Goal: Information Seeking & Learning: Understand process/instructions

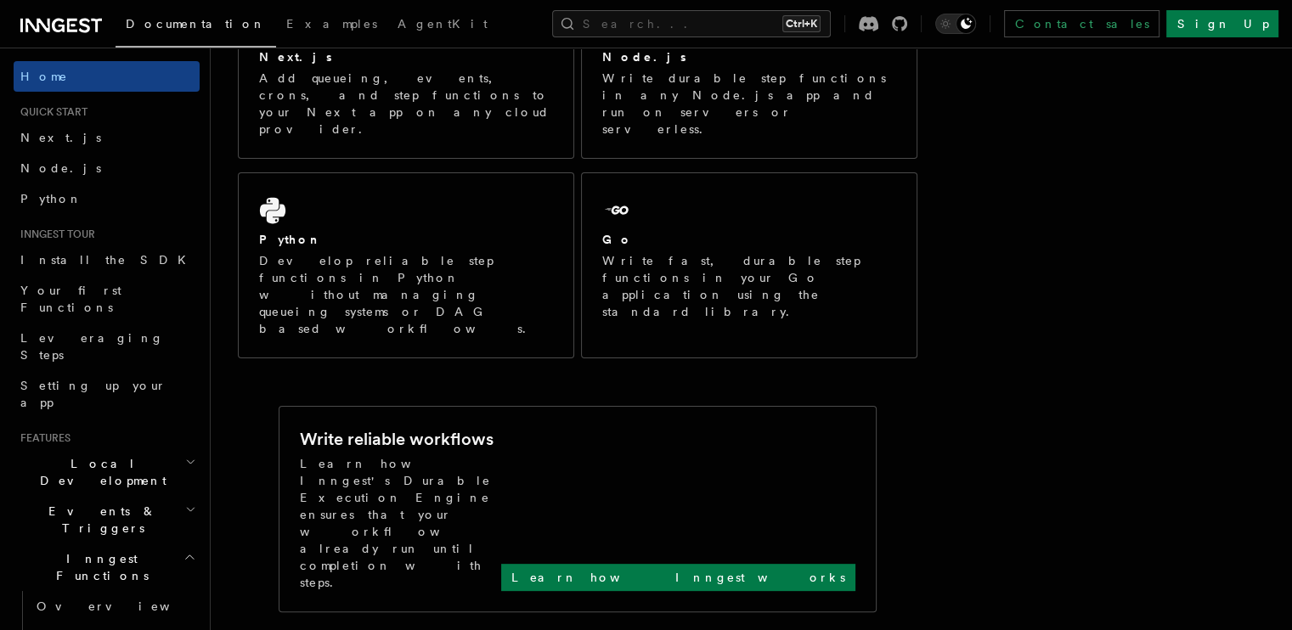
scroll to position [321, 0]
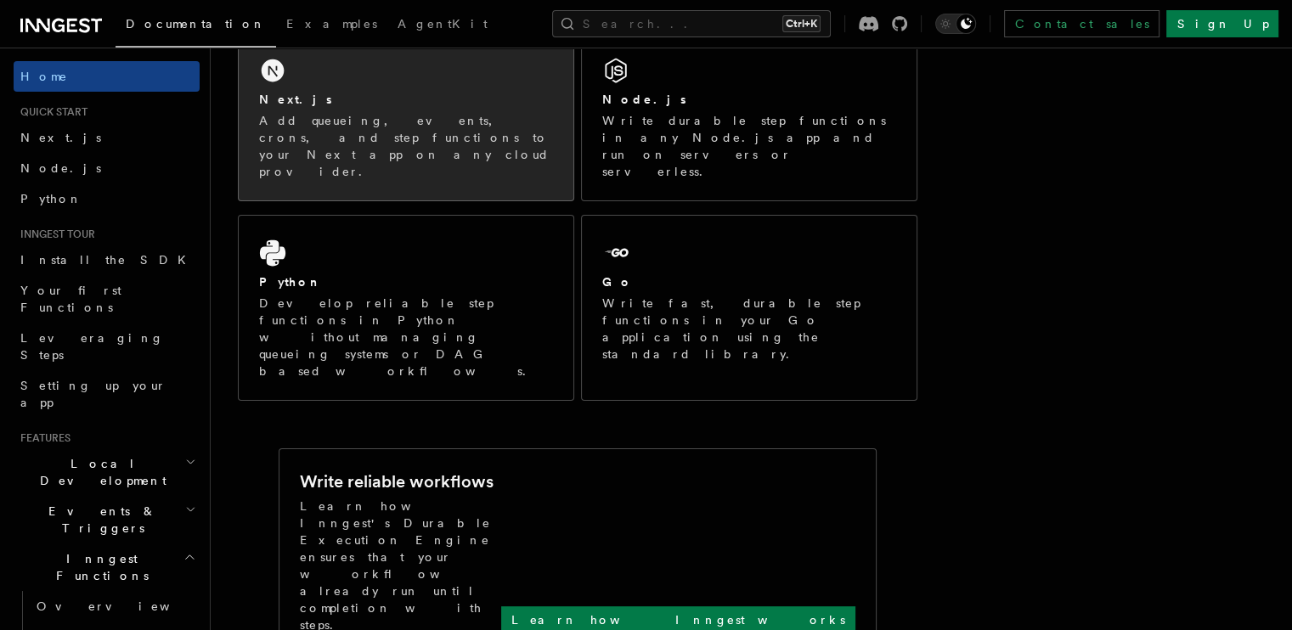
click at [403, 138] on p "Add queueing, events, crons, and step functions to your Next app on any cloud p…" at bounding box center [406, 146] width 294 height 68
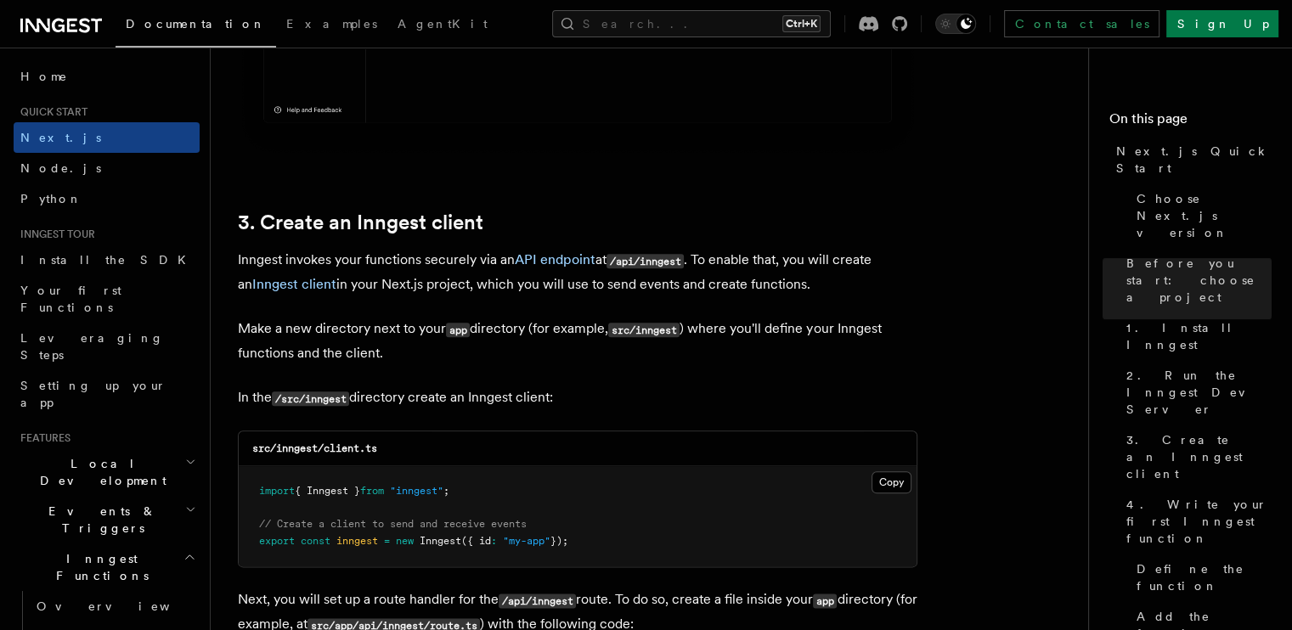
scroll to position [2045, 0]
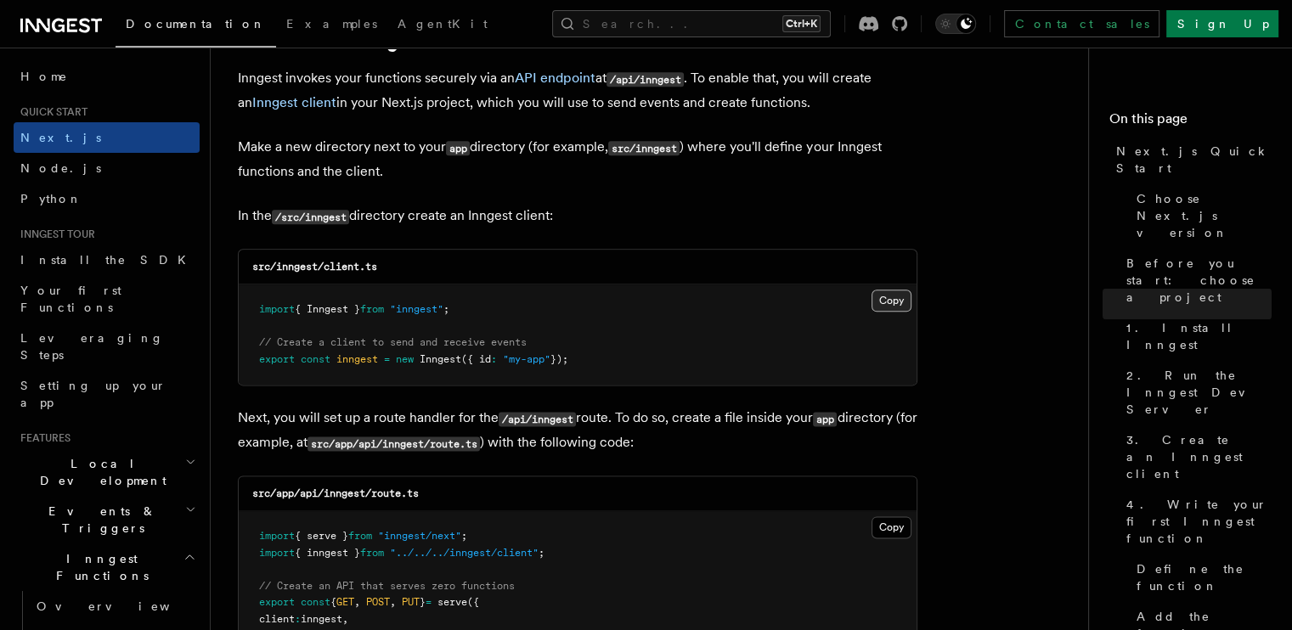
click at [883, 296] on button "Copy Copied" at bounding box center [891, 301] width 40 height 22
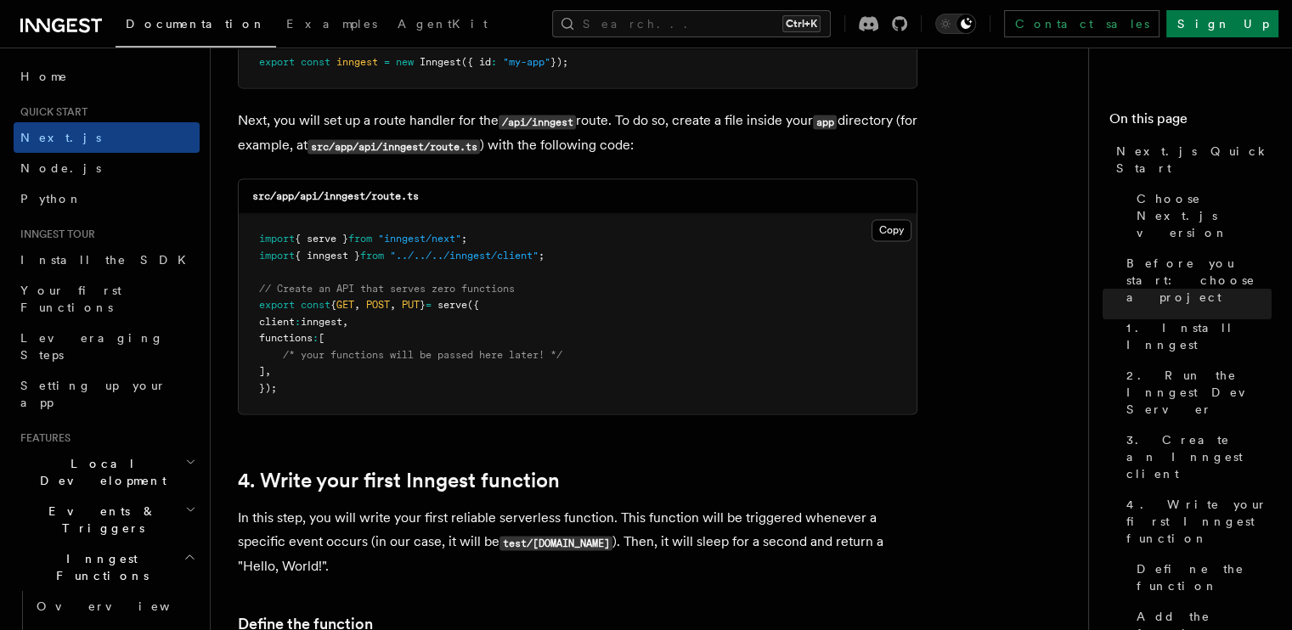
scroll to position [2343, 0]
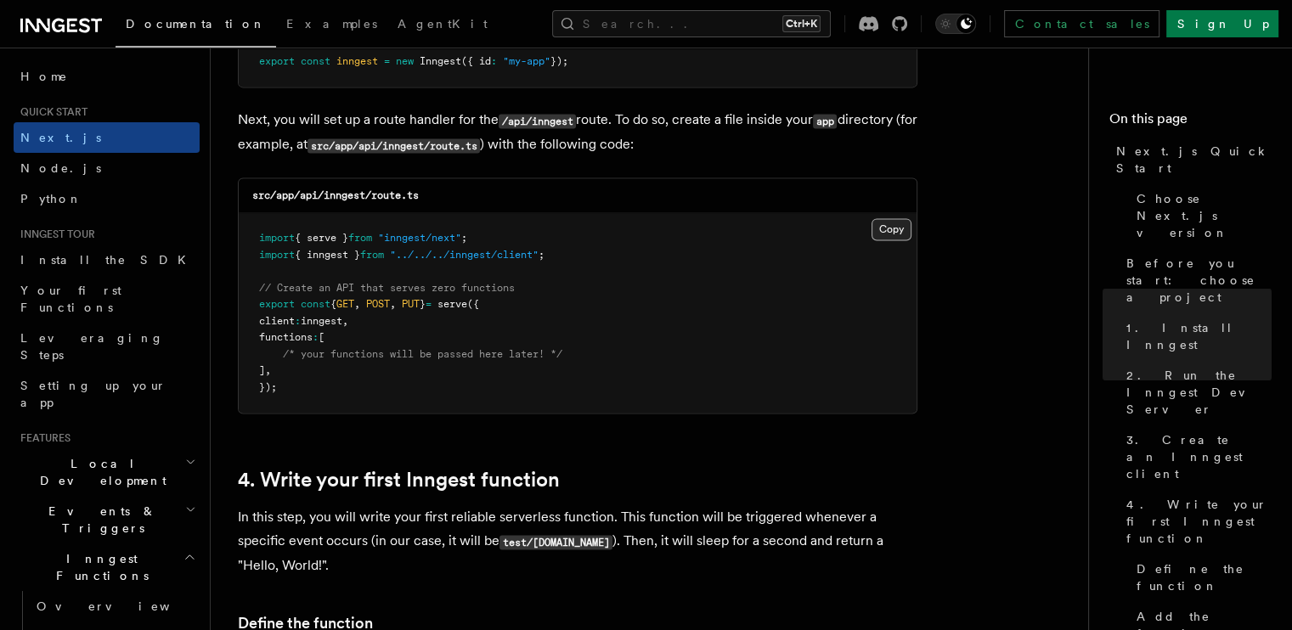
click at [888, 230] on button "Copy Copied" at bounding box center [891, 229] width 40 height 22
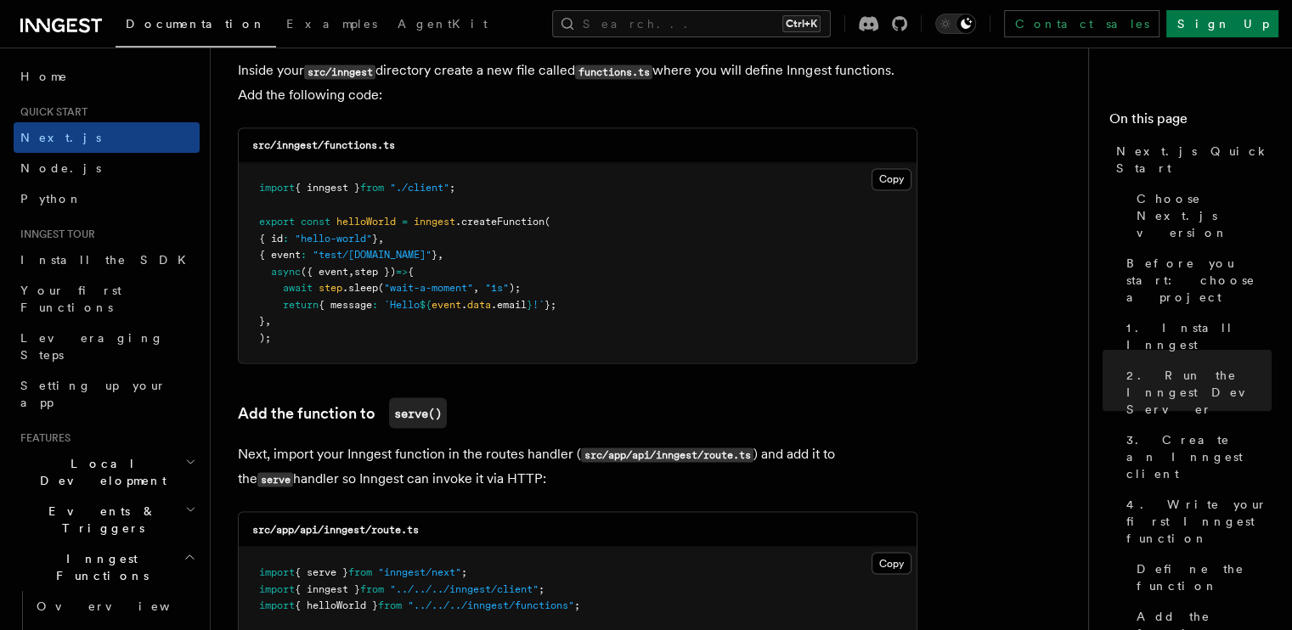
scroll to position [3024, 0]
click at [899, 183] on button "Copy Copied" at bounding box center [891, 179] width 40 height 22
